Goal: Use online tool/utility: Utilize a website feature to perform a specific function

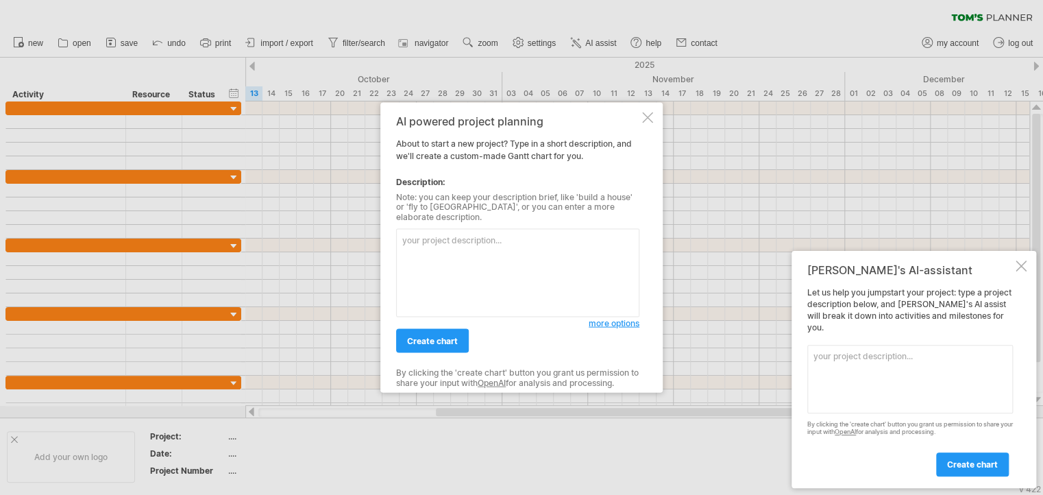
paste textarea "Lorem 5 – Ipsumdol & Sitam Conse 2–3 • Adipis elitse doeiusmodtem • Incididu ut…"
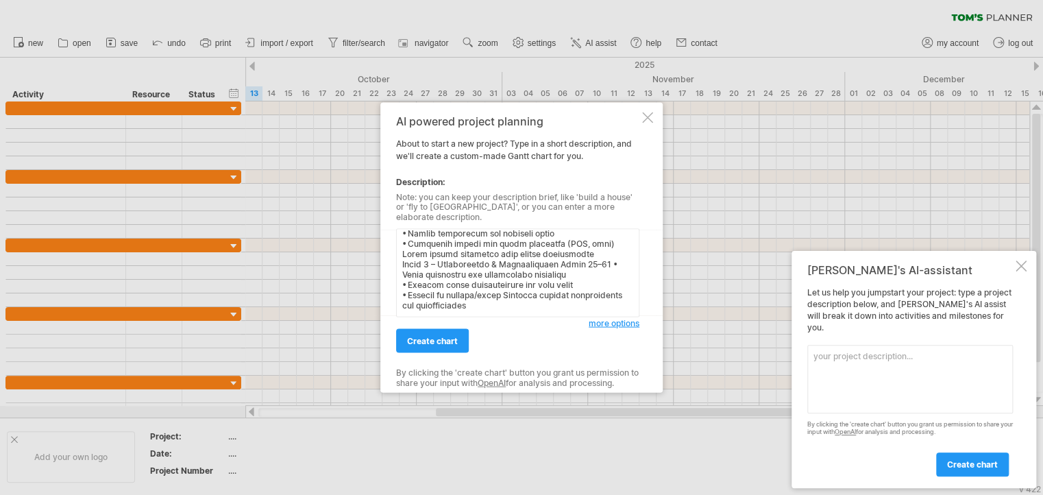
scroll to position [267, 0]
type textarea "Lorem 4 – Ipsumdol & Sitam Conse 3–6 • Adipis elitse doeiusmodtem • Incididu ut…"
click at [427, 336] on span "create chart" at bounding box center [432, 341] width 51 height 10
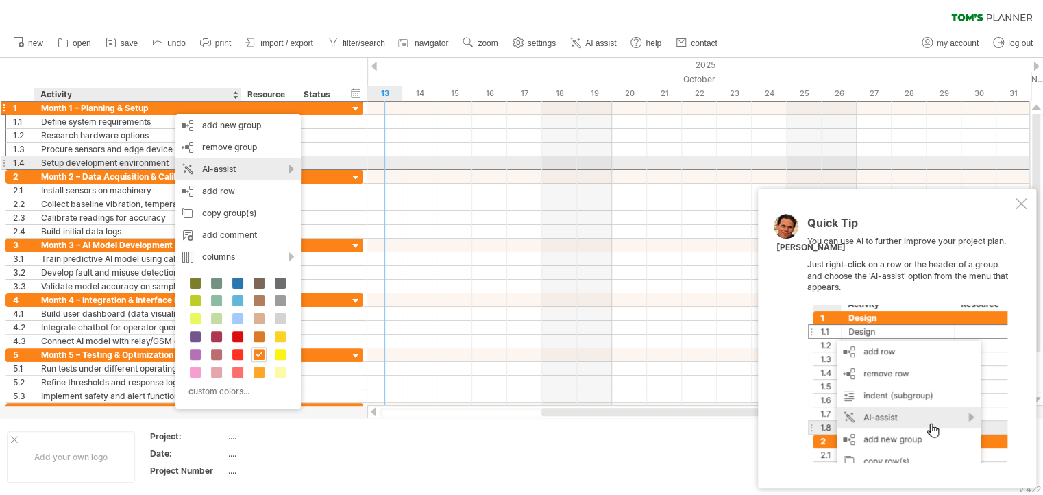
click at [214, 168] on div "AI-assist" at bounding box center [237, 169] width 125 height 22
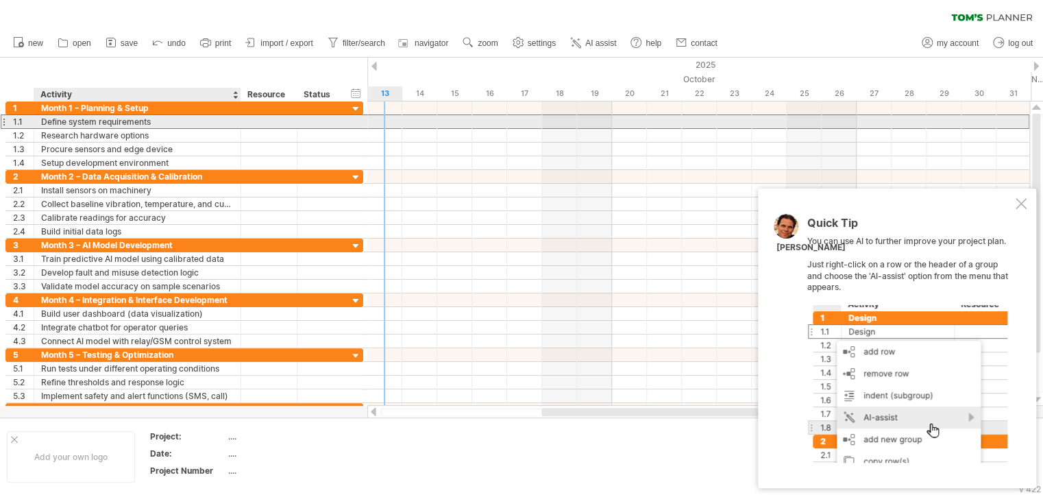
click at [138, 119] on div "Define system requirements" at bounding box center [137, 121] width 192 height 13
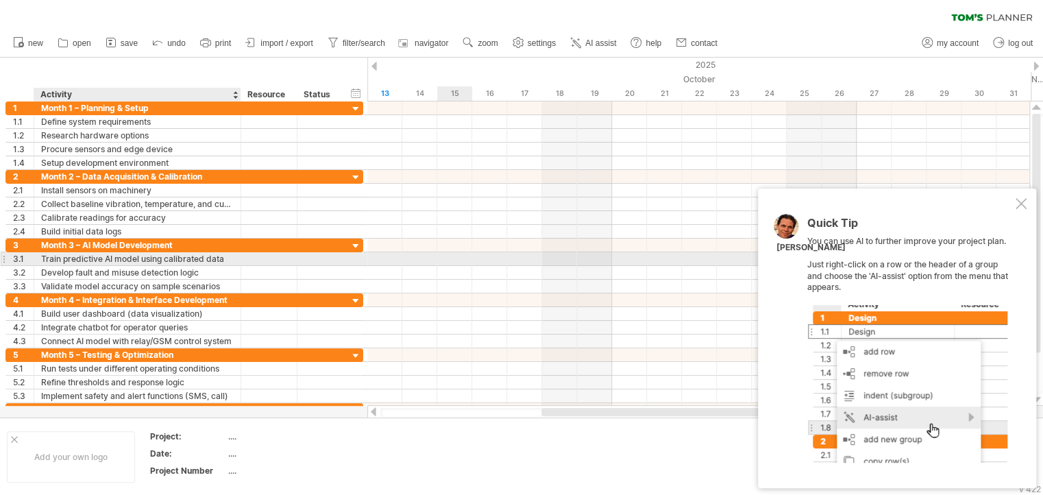
click at [460, 258] on div at bounding box center [698, 259] width 662 height 14
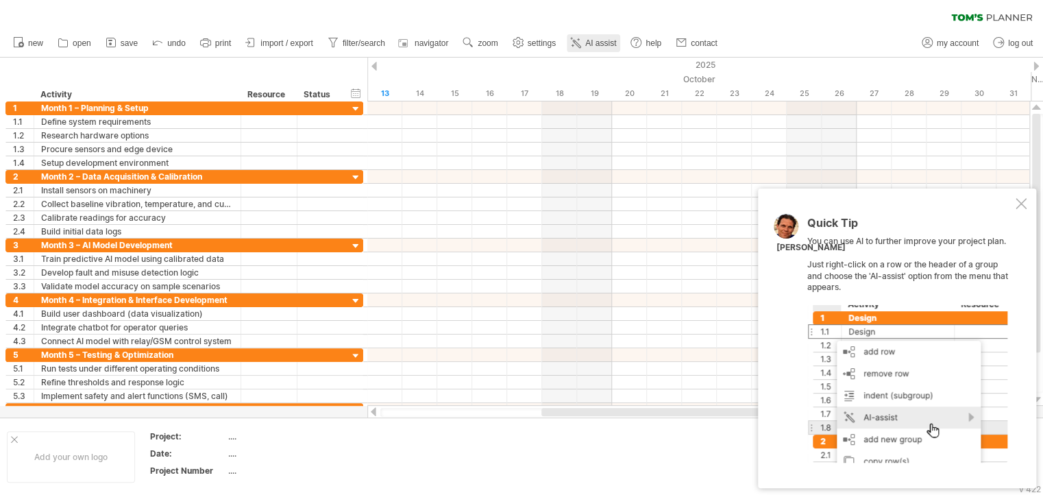
click at [606, 43] on span "AI assist" at bounding box center [600, 43] width 31 height 10
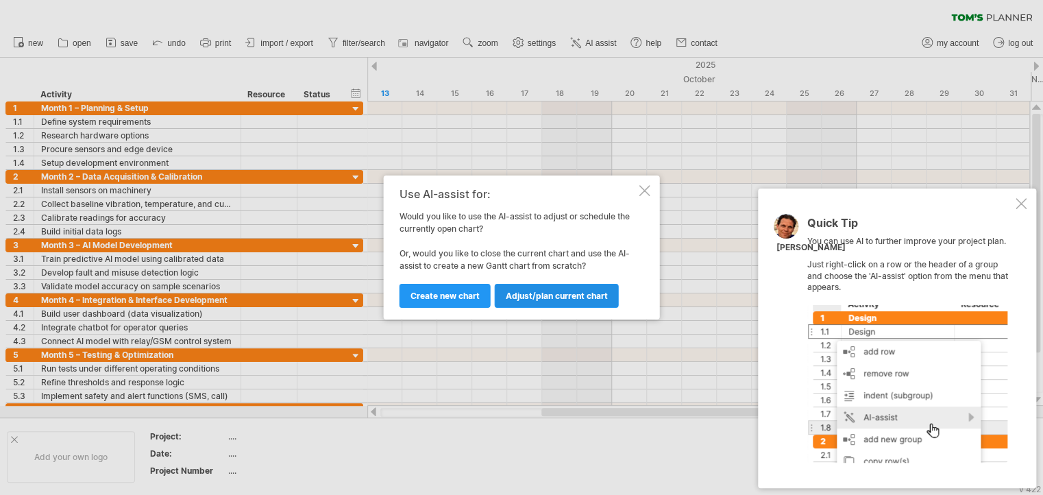
click at [575, 292] on span "Adjust/plan current chart" at bounding box center [557, 295] width 102 height 10
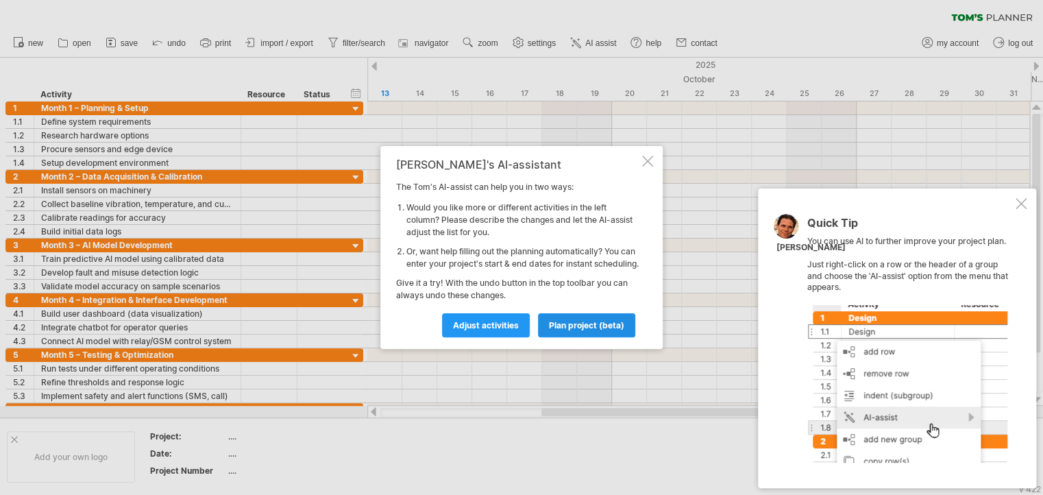
click at [570, 329] on span "plan project (beta)" at bounding box center [586, 325] width 75 height 10
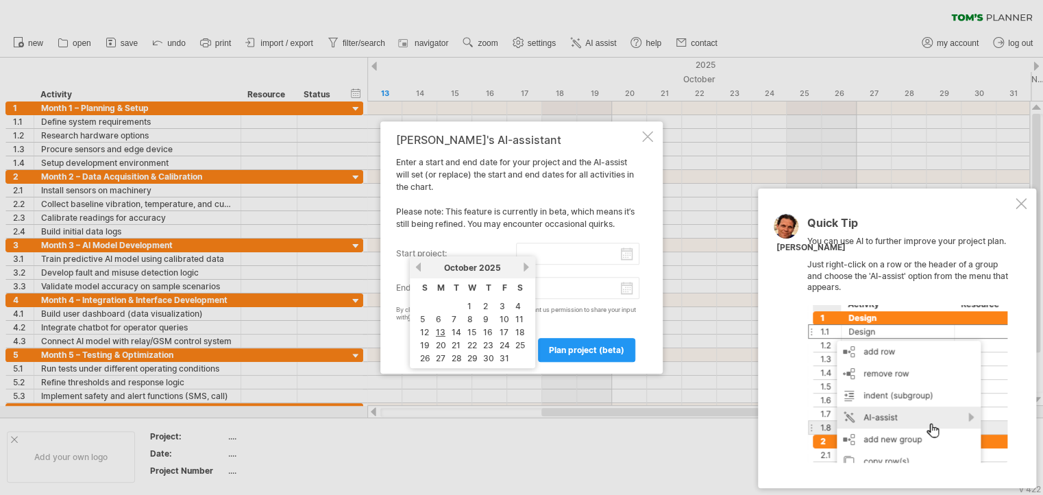
click at [537, 255] on input "start project:" at bounding box center [578, 253] width 124 height 22
click at [471, 332] on link "15" at bounding box center [472, 331] width 12 height 13
type input "********"
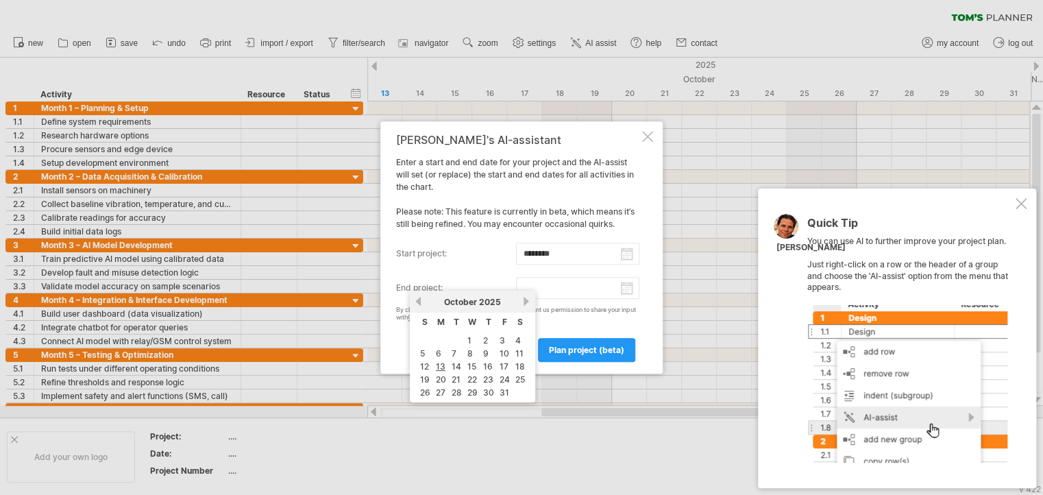
click at [553, 292] on input "end project:" at bounding box center [578, 288] width 124 height 22
click at [521, 301] on link "next" at bounding box center [526, 301] width 10 height 10
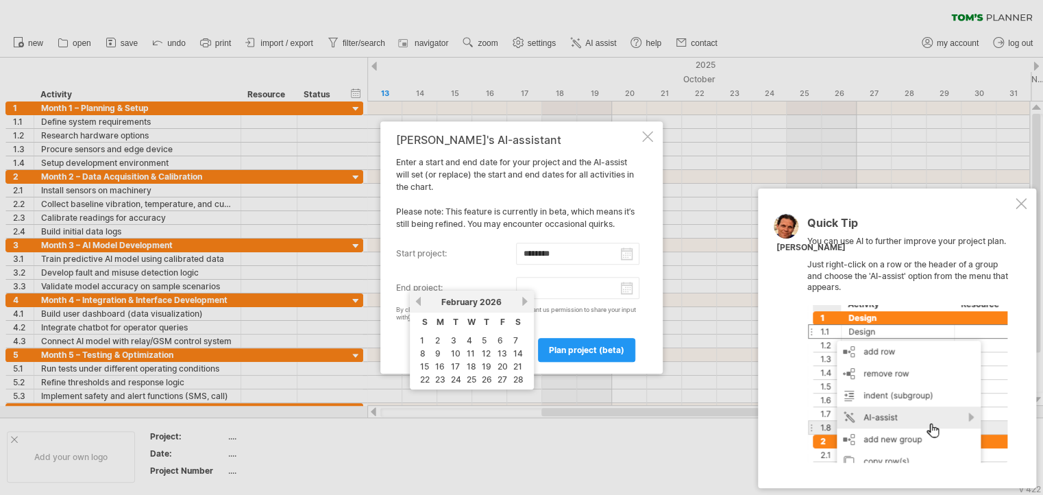
click at [521, 301] on link "next" at bounding box center [525, 301] width 10 height 10
click at [473, 376] on link "25" at bounding box center [472, 379] width 12 height 13
type input "********"
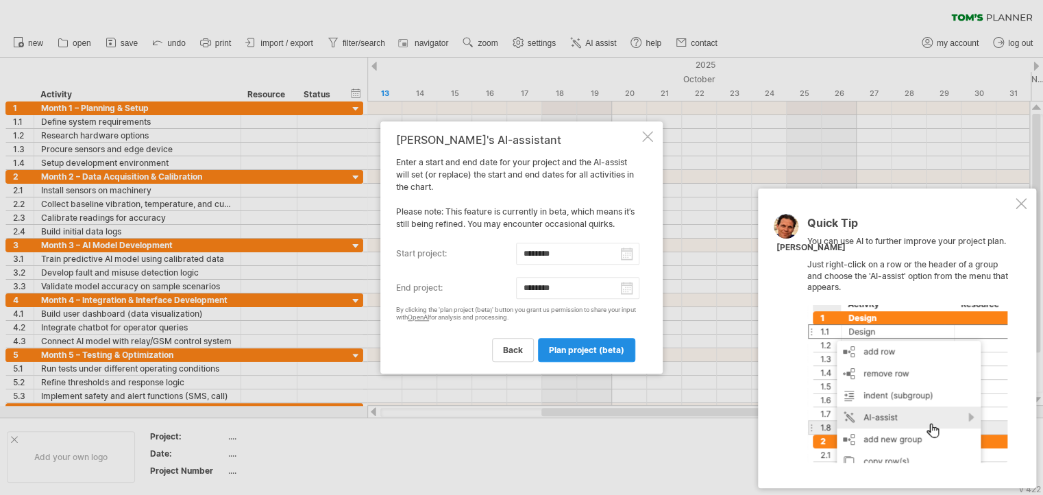
click at [562, 349] on span "plan project (beta)" at bounding box center [586, 350] width 75 height 10
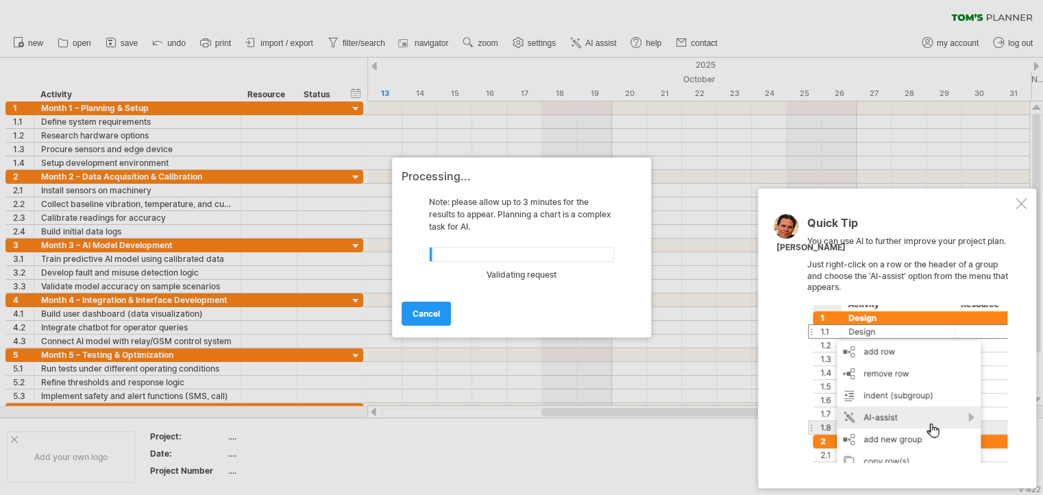
click at [1019, 204] on div at bounding box center [1020, 203] width 11 height 11
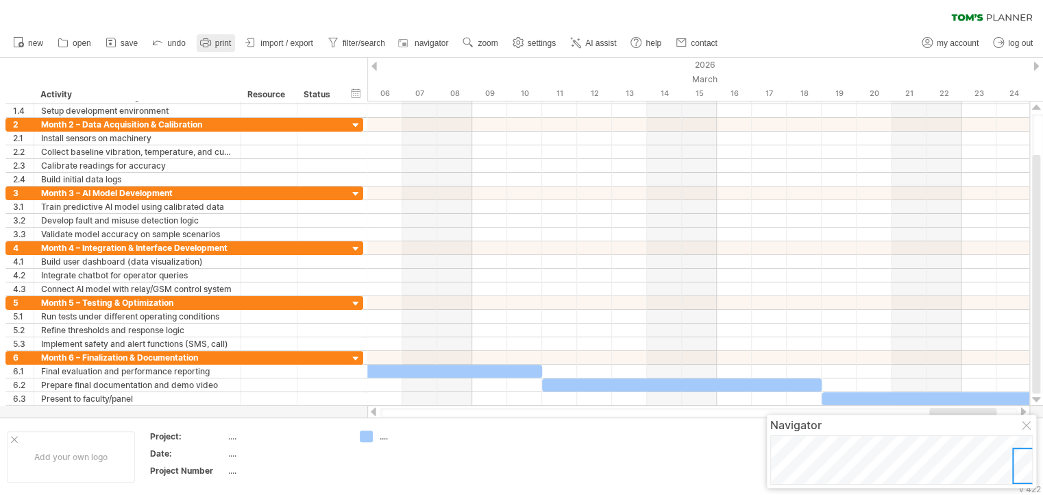
click at [209, 41] on icon at bounding box center [206, 43] width 14 height 14
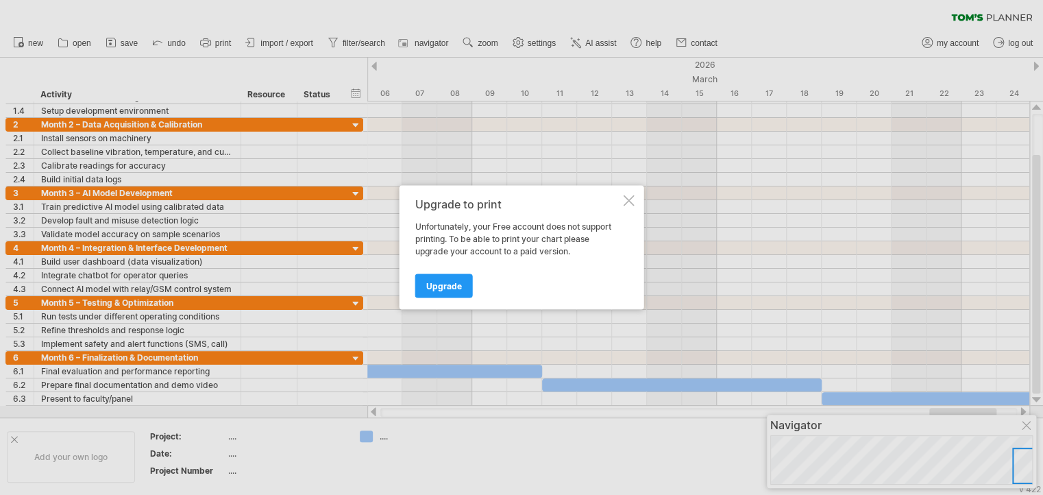
click at [626, 203] on div at bounding box center [628, 200] width 11 height 11
